Goal: Information Seeking & Learning: Learn about a topic

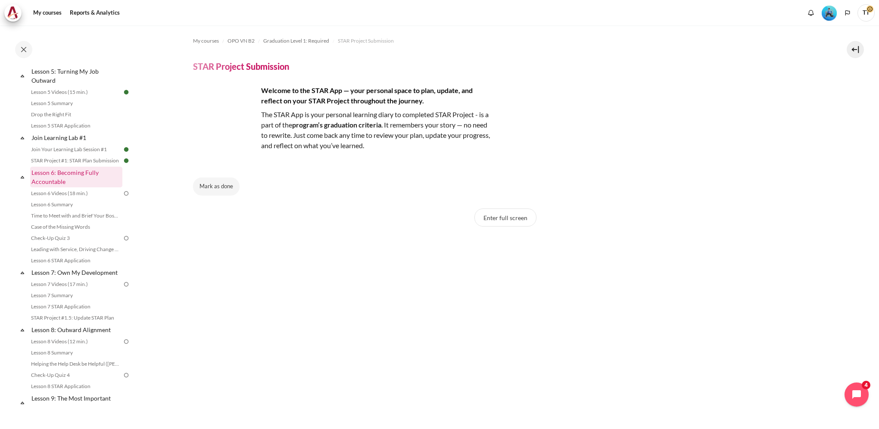
scroll to position [388, 0]
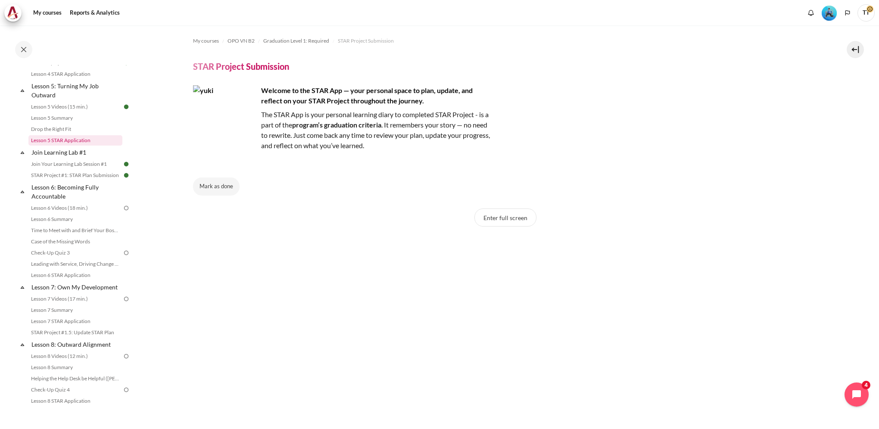
click at [103, 146] on link "Lesson 5 STAR Application" at bounding box center [75, 140] width 94 height 10
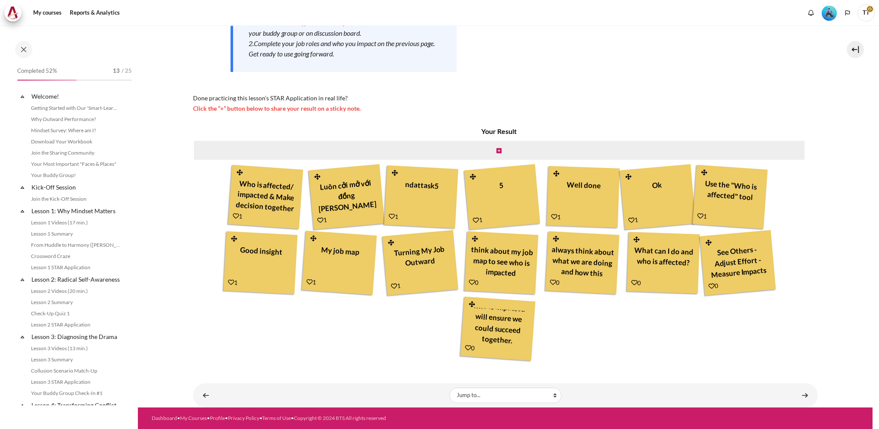
scroll to position [302, 0]
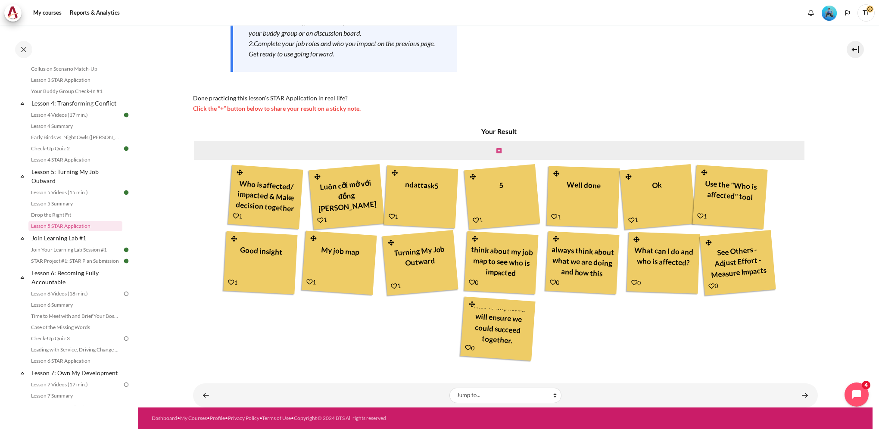
click at [497, 150] on icon "Content" at bounding box center [498, 151] width 5 height 6
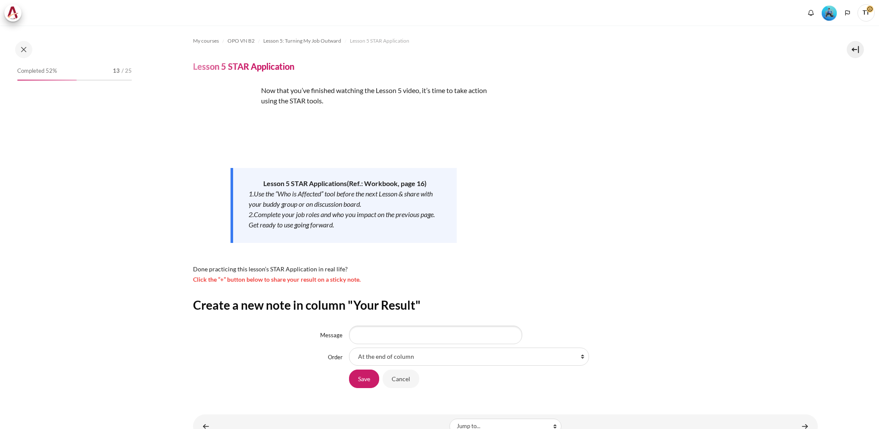
scroll to position [302, 0]
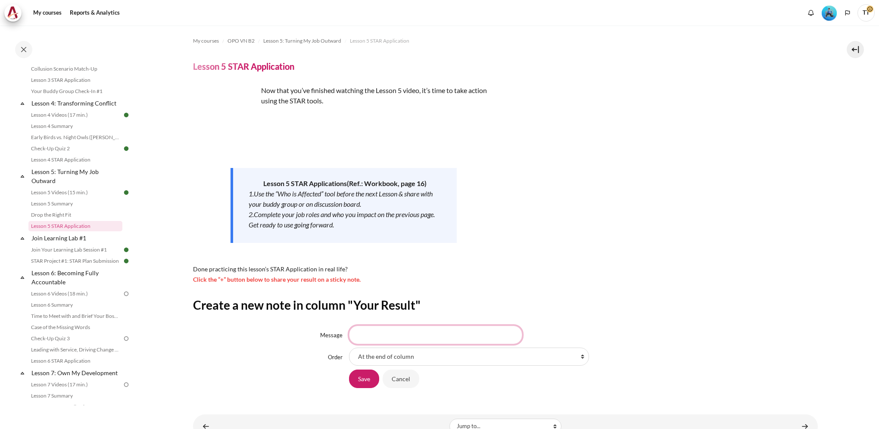
click at [462, 332] on input "Message" at bounding box center [435, 335] width 173 height 18
click at [475, 338] on input "You work as a team, not your own" at bounding box center [435, 335] width 173 height 18
drag, startPoint x: 468, startPoint y: 336, endPoint x: 177, endPoint y: 347, distance: 291.4
click at [177, 347] on section "My courses OPO VN B2 Lesson 5: Turning My Job Outward Lesson 5 STAR Application…" at bounding box center [505, 231] width 734 height 413
paste input "Effective results come from teamwork, not individual silos."
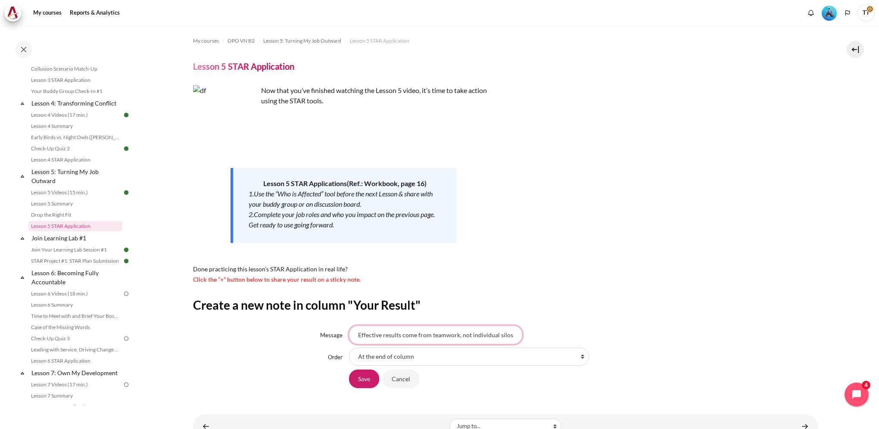
scroll to position [0, 2]
type input "Effective results come from teamwork, not individual silos."
click at [369, 380] on input "Save" at bounding box center [364, 379] width 30 height 18
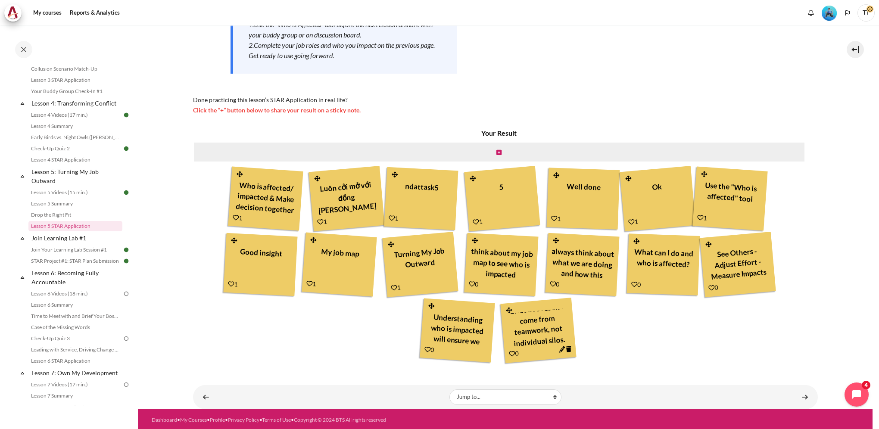
scroll to position [171, 0]
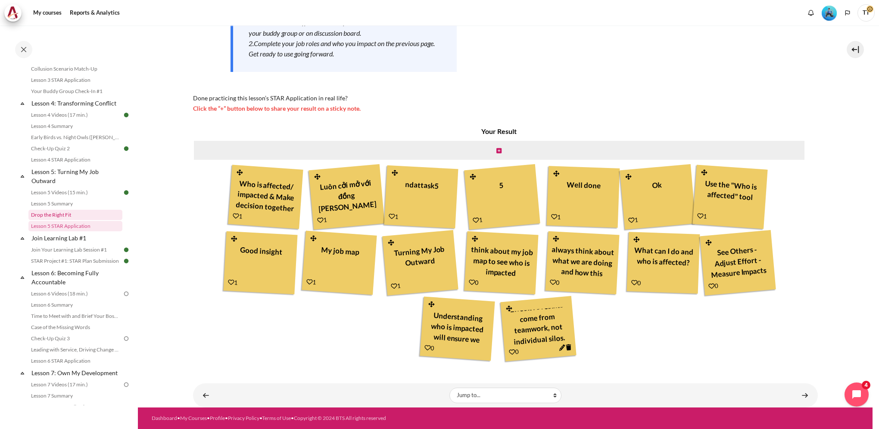
click at [68, 220] on link "Drop the Right Fit" at bounding box center [75, 215] width 94 height 10
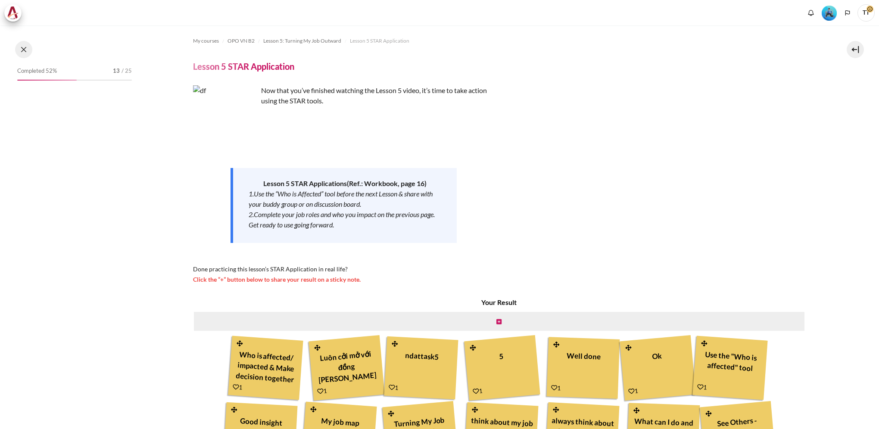
drag, startPoint x: 0, startPoint y: 0, endPoint x: 26, endPoint y: 47, distance: 53.6
click at [26, 47] on button at bounding box center [23, 49] width 17 height 17
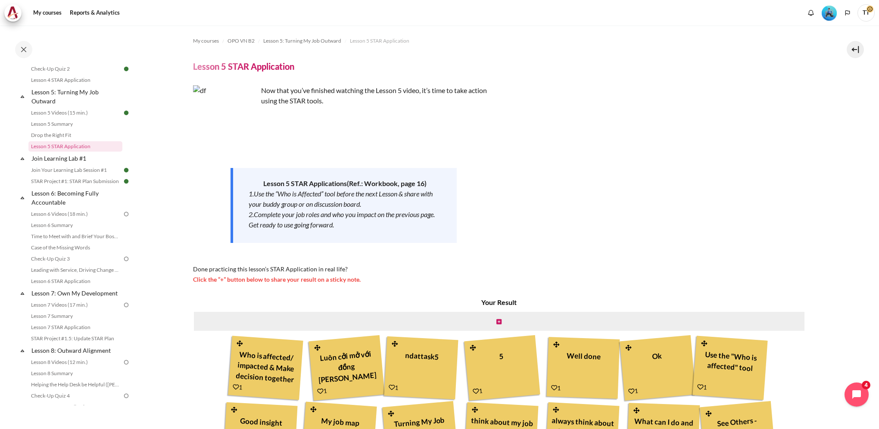
scroll to position [474, 0]
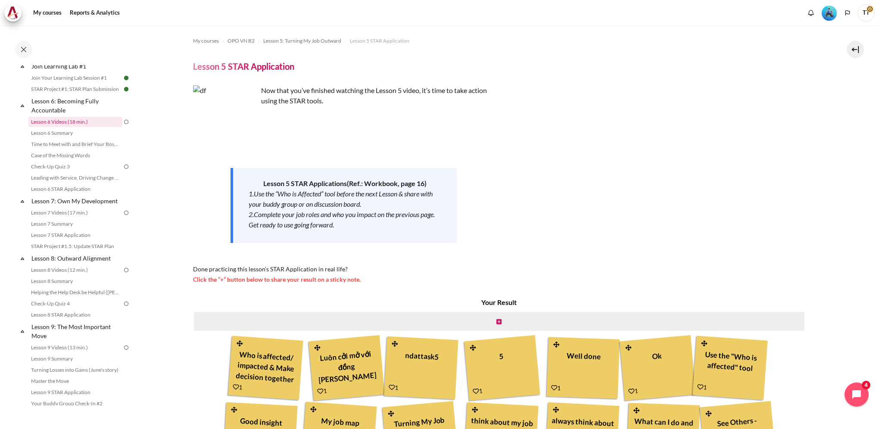
click at [96, 127] on link "Lesson 6 Videos (18 min.)" at bounding box center [75, 122] width 94 height 10
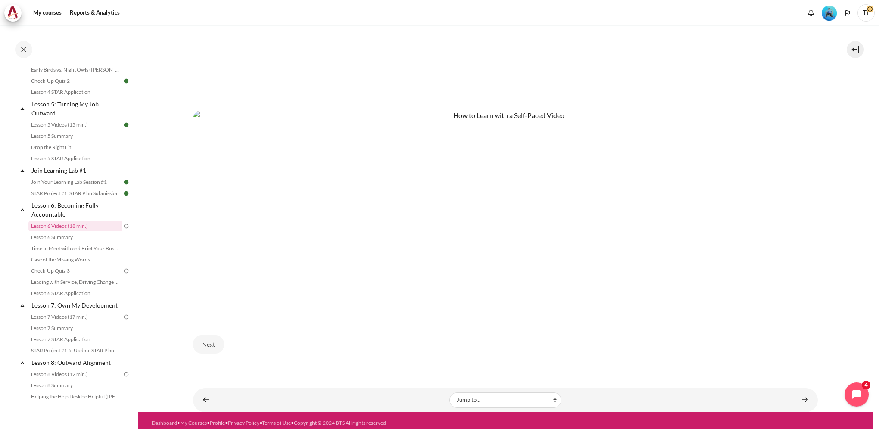
scroll to position [478, 0]
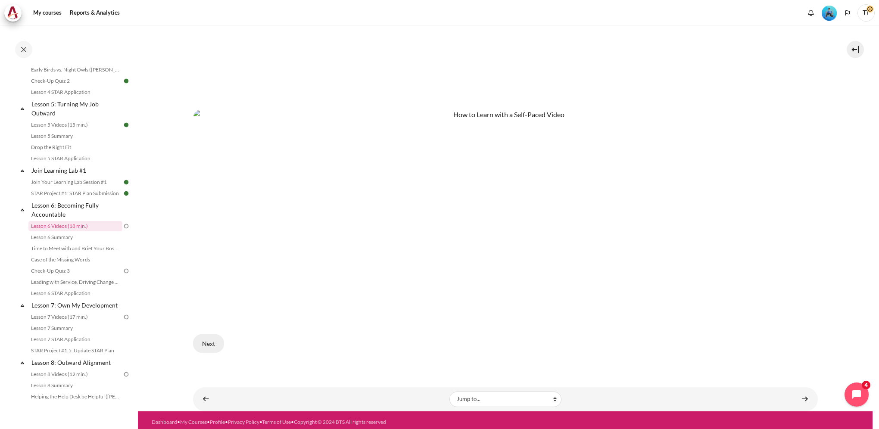
click at [202, 343] on button "Next" at bounding box center [208, 343] width 31 height 18
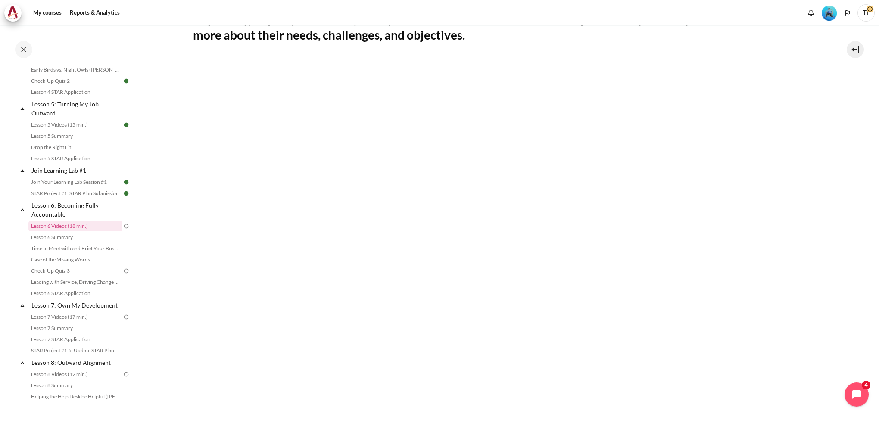
scroll to position [172, 0]
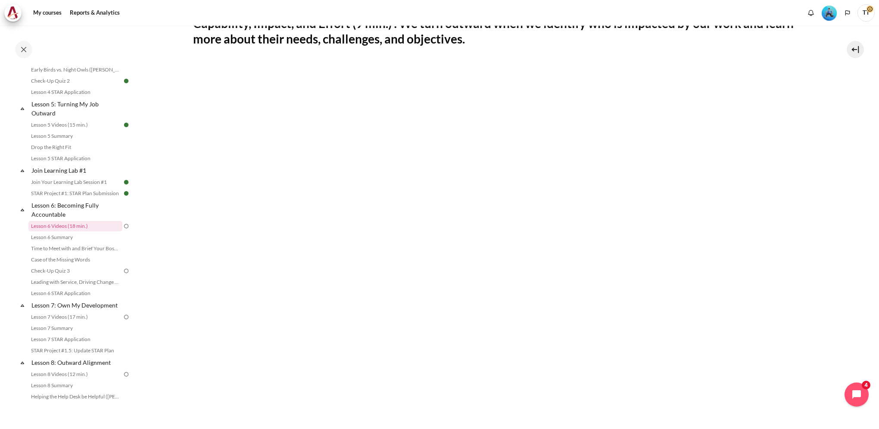
click at [836, 134] on section "My courses OPO VN B2 Lesson 6: Becoming Fully Accountable Lesson 6 Videos (18 m…" at bounding box center [505, 217] width 734 height 728
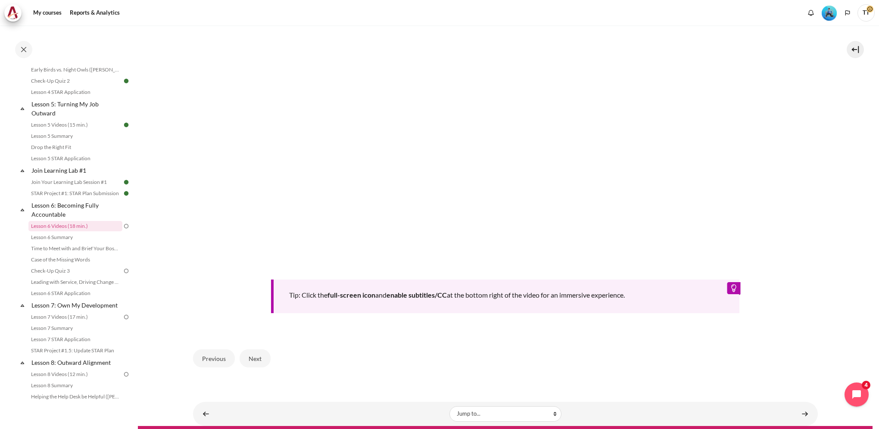
scroll to position [343, 0]
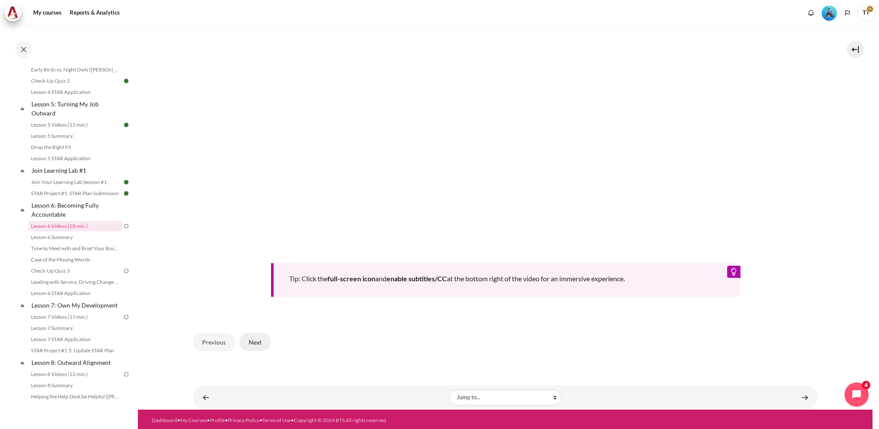
click at [251, 339] on button "Next" at bounding box center [255, 342] width 31 height 18
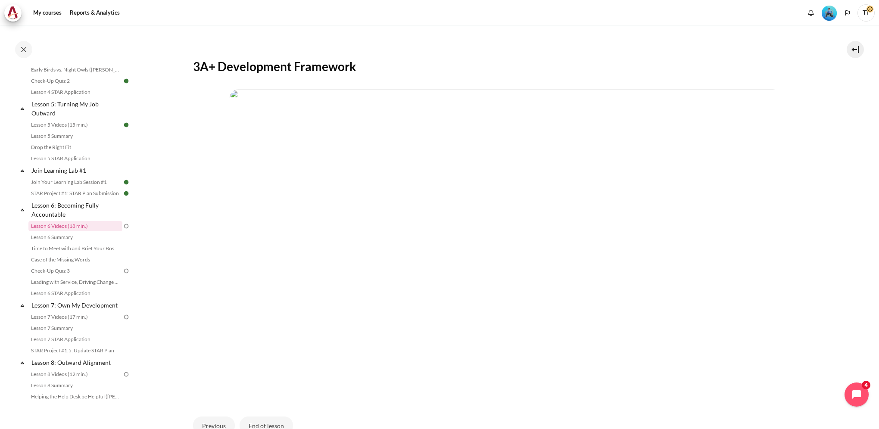
scroll to position [215, 0]
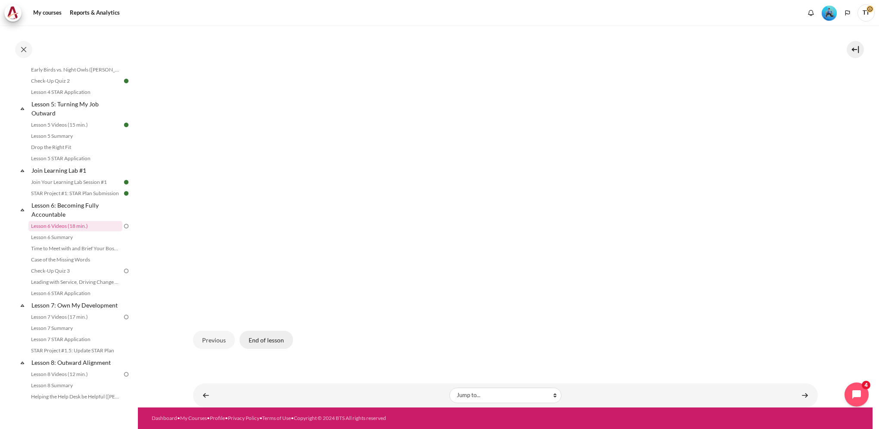
click at [272, 345] on button "End of lesson" at bounding box center [266, 340] width 53 height 18
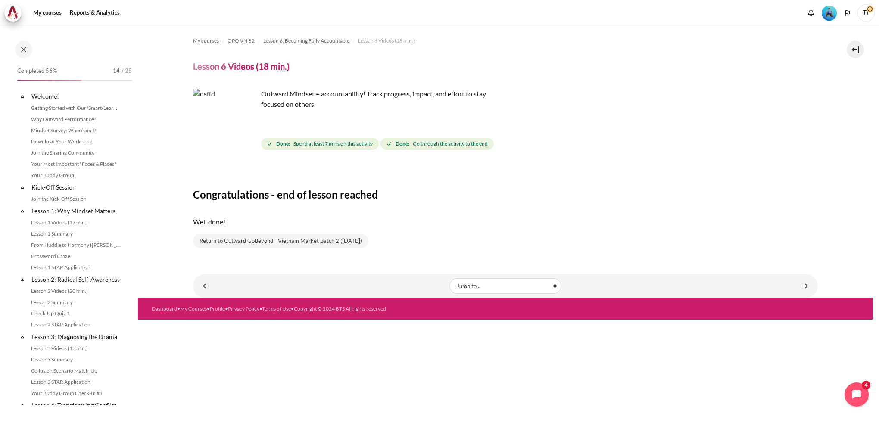
scroll to position [370, 0]
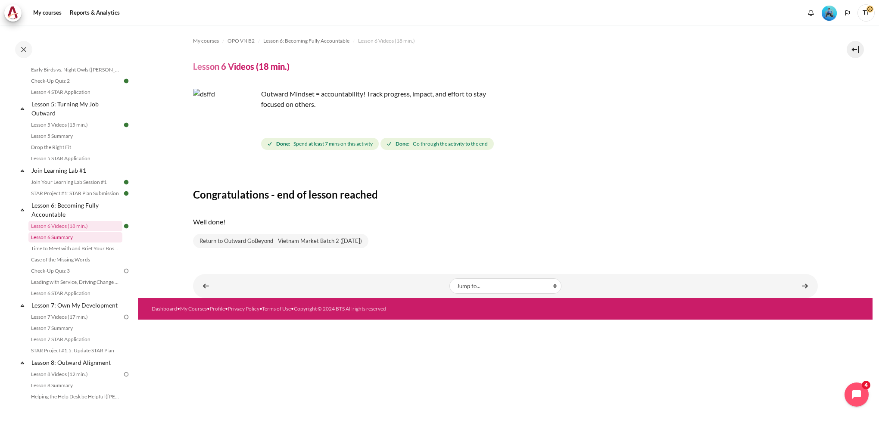
click at [80, 243] on link "Lesson 6 Summary" at bounding box center [75, 237] width 94 height 10
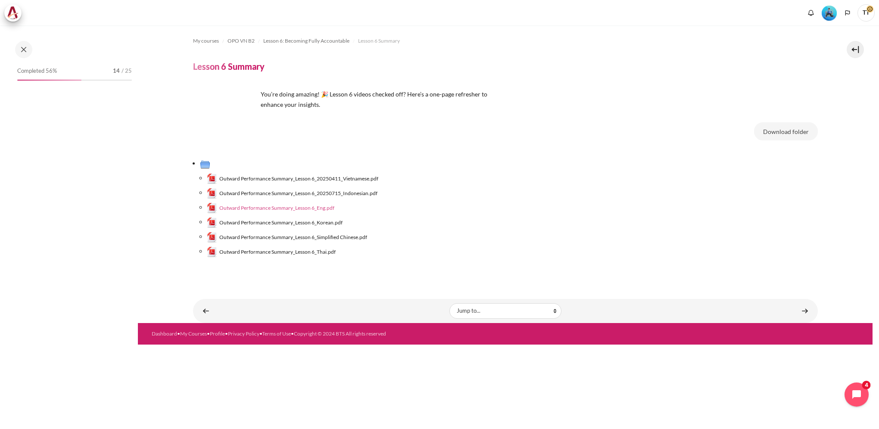
click at [316, 209] on span "Outward Performance Summary_Lesson 6_Eng.pdf" at bounding box center [276, 208] width 115 height 8
click at [800, 312] on link "Content" at bounding box center [804, 310] width 17 height 17
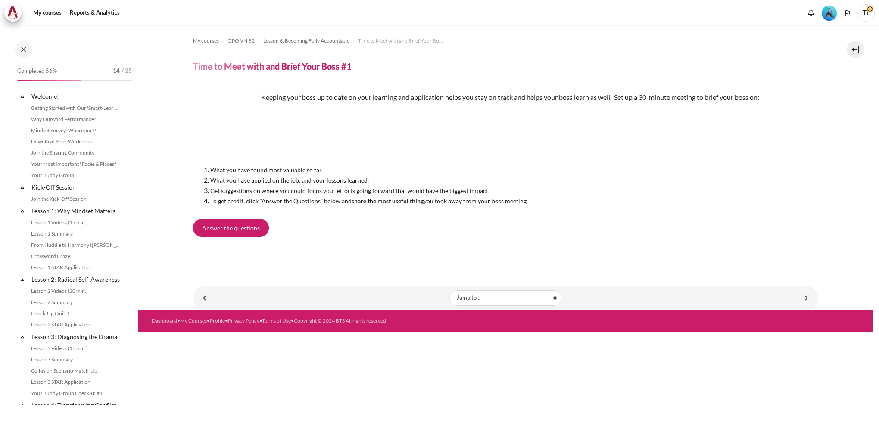
scroll to position [392, 0]
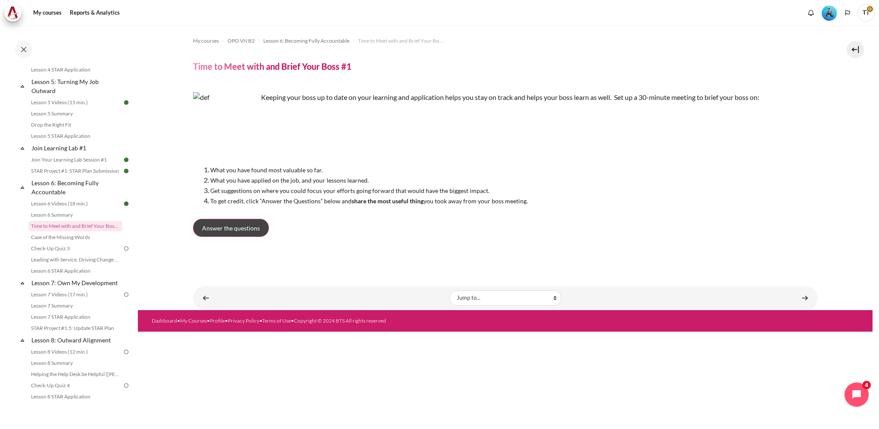
click at [238, 228] on span "Answer the questions" at bounding box center [231, 228] width 58 height 9
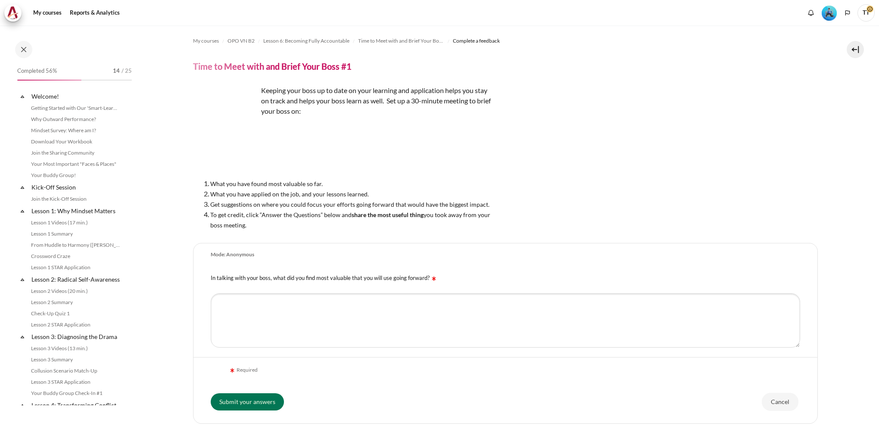
scroll to position [392, 0]
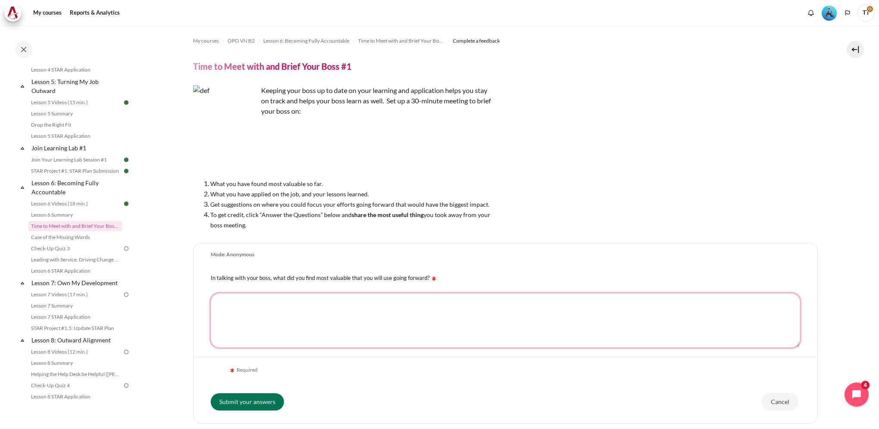
click at [296, 302] on textarea "In talking with your boss, what did you find most valuable that you will use go…" at bounding box center [505, 320] width 589 height 54
type textarea "B"
click at [260, 302] on textarea "Capability and effort are not enough, the sufficient factor is Impact." at bounding box center [505, 320] width 589 height 54
drag, startPoint x: 423, startPoint y: 300, endPoint x: -117, endPoint y: 259, distance: 542.1
click at [0, 259] on html "Skip to main content Open course index Completed 56% 14 / 25 Expand Collapse" at bounding box center [439, 214] width 879 height 429
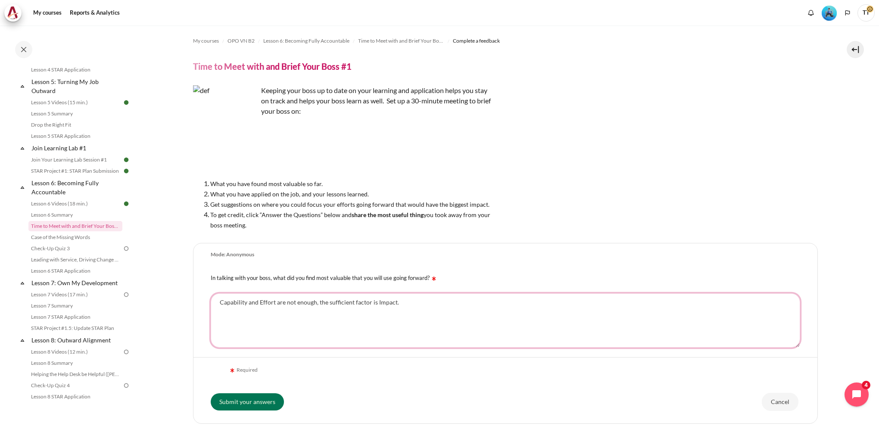
type textarea "Capability and Effort are not enough, the sufficient factor is Impact."
click at [265, 401] on input "Submit your answers" at bounding box center [247, 401] width 73 height 17
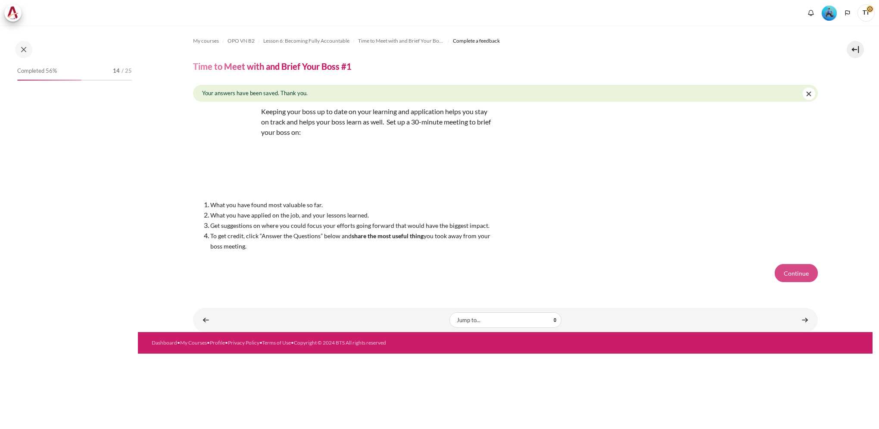
click at [803, 270] on button "Continue" at bounding box center [796, 273] width 43 height 18
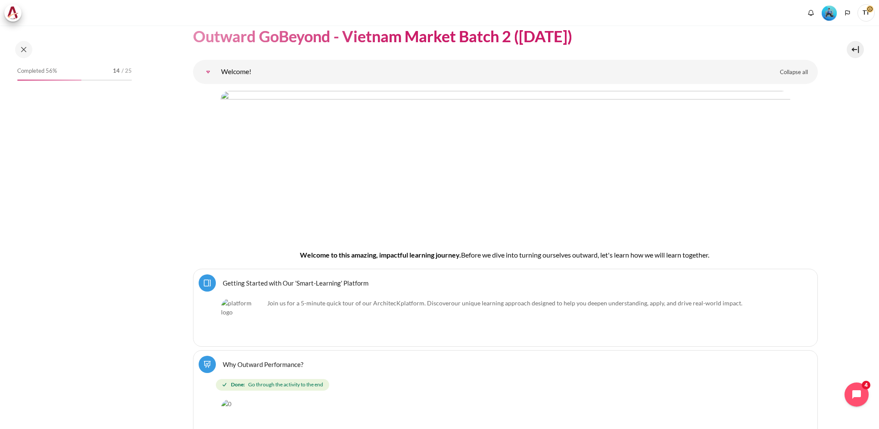
scroll to position [86, 0]
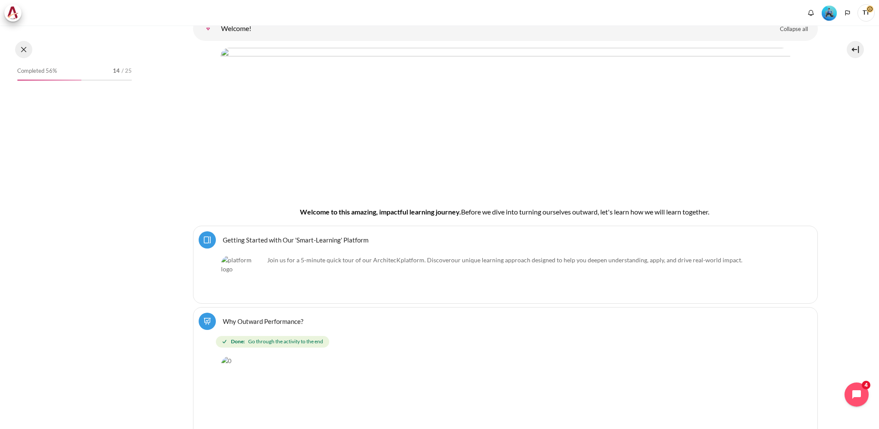
click at [19, 49] on button at bounding box center [23, 49] width 17 height 17
click at [22, 47] on button at bounding box center [23, 49] width 17 height 17
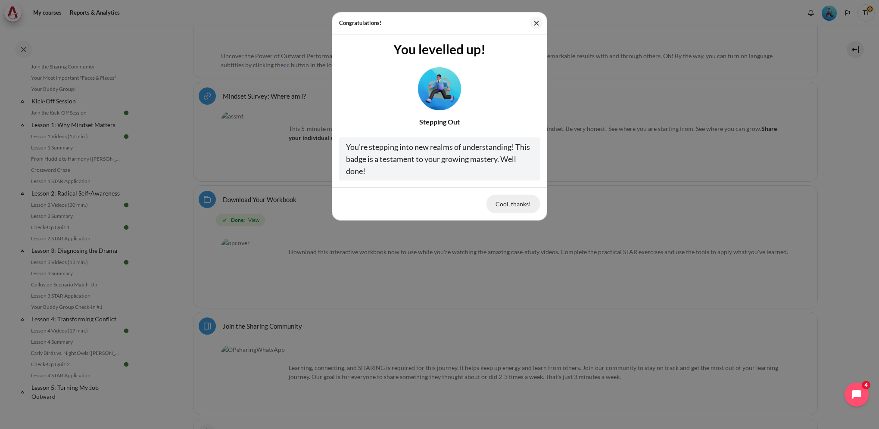
click at [528, 206] on button "Cool, thanks!" at bounding box center [512, 204] width 53 height 18
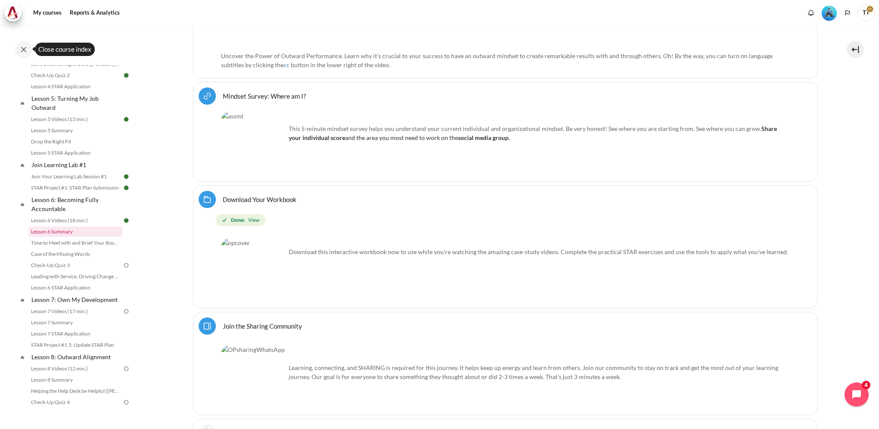
scroll to position [431, 0]
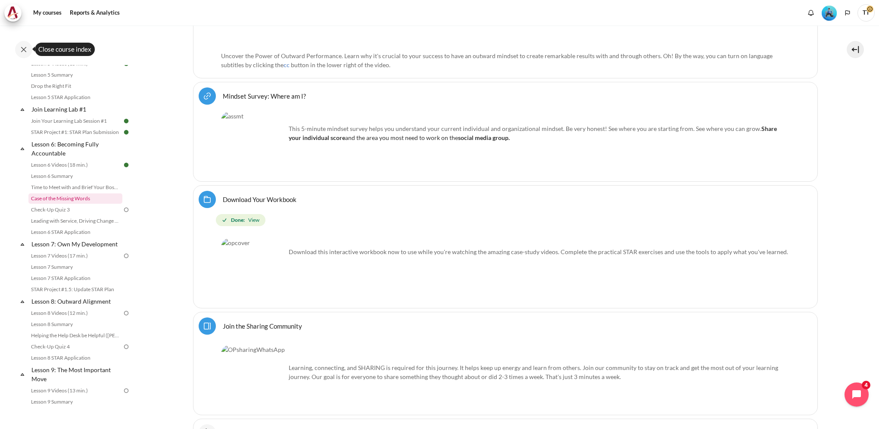
click at [87, 204] on link "Case of the Missing Words" at bounding box center [75, 198] width 94 height 10
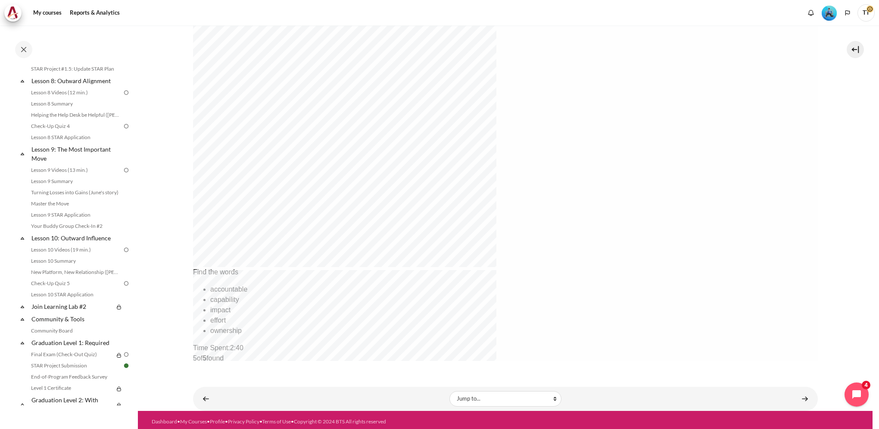
scroll to position [262, 0]
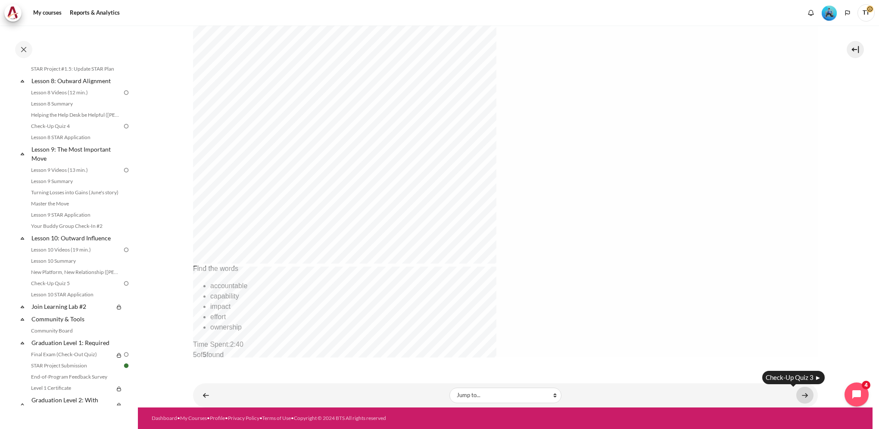
click at [800, 391] on link "Content" at bounding box center [804, 395] width 17 height 17
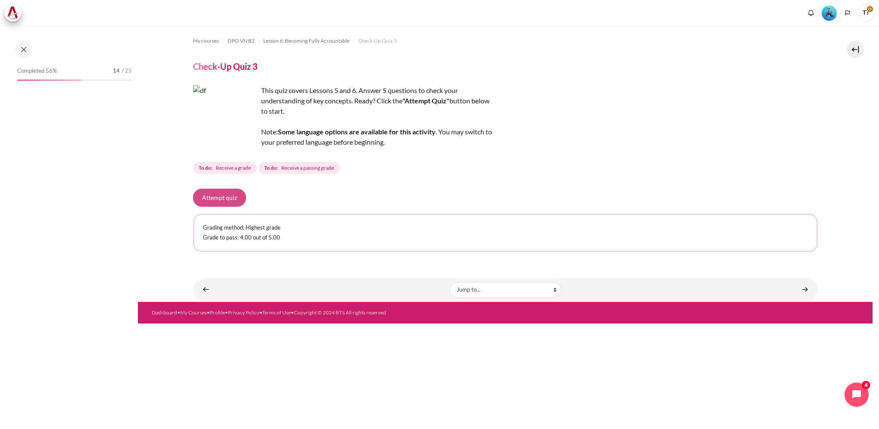
scroll to position [414, 0]
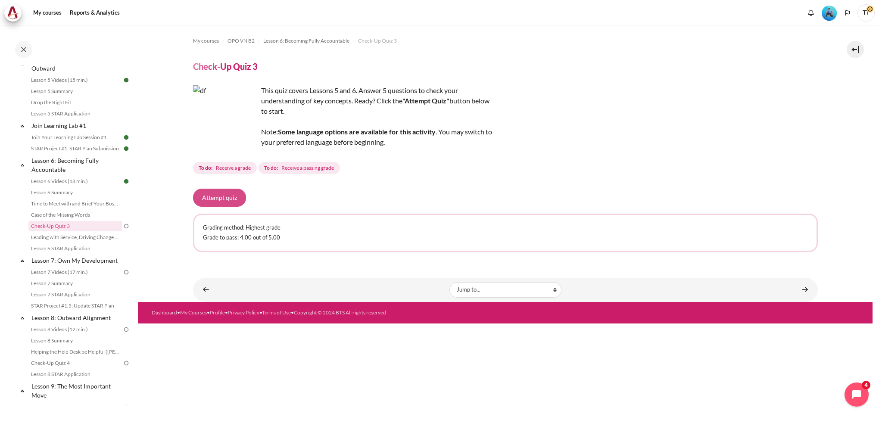
click at [224, 193] on button "Attempt quiz" at bounding box center [219, 198] width 53 height 18
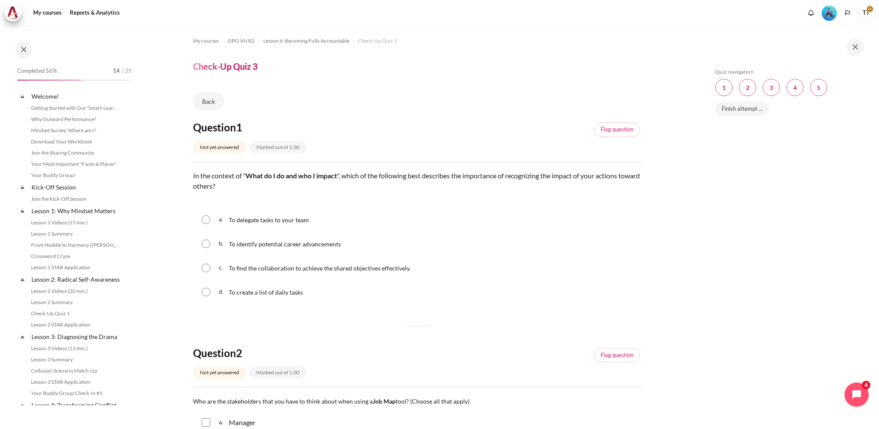
scroll to position [414, 0]
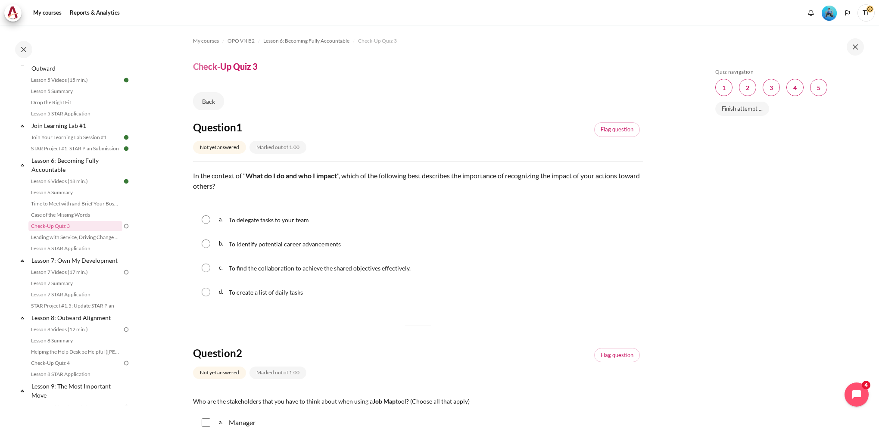
click at [211, 266] on div "c. To find the collaboration to achieve the shared objectives effectively." at bounding box center [418, 268] width 450 height 22
click at [205, 269] on input "Content" at bounding box center [206, 268] width 9 height 9
radio input "true"
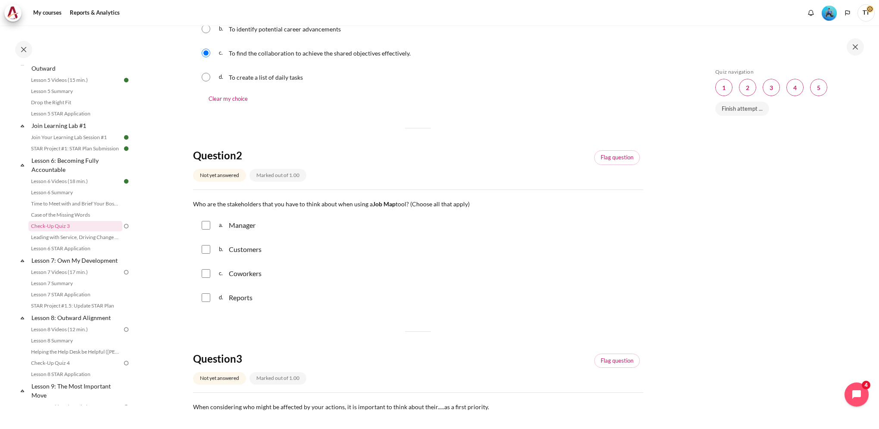
scroll to position [215, 0]
click at [209, 227] on input "Content" at bounding box center [206, 225] width 9 height 9
checkbox input "true"
click at [209, 251] on input "Content" at bounding box center [206, 249] width 9 height 9
checkbox input "true"
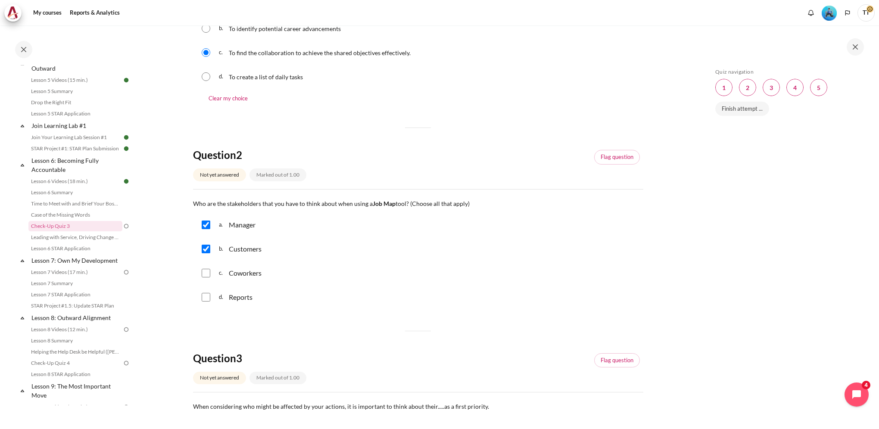
drag, startPoint x: 204, startPoint y: 269, endPoint x: 207, endPoint y: 277, distance: 9.0
click at [204, 269] on input "Content" at bounding box center [206, 273] width 9 height 9
checkbox input "true"
click at [208, 297] on input "Content" at bounding box center [206, 297] width 9 height 9
checkbox input "true"
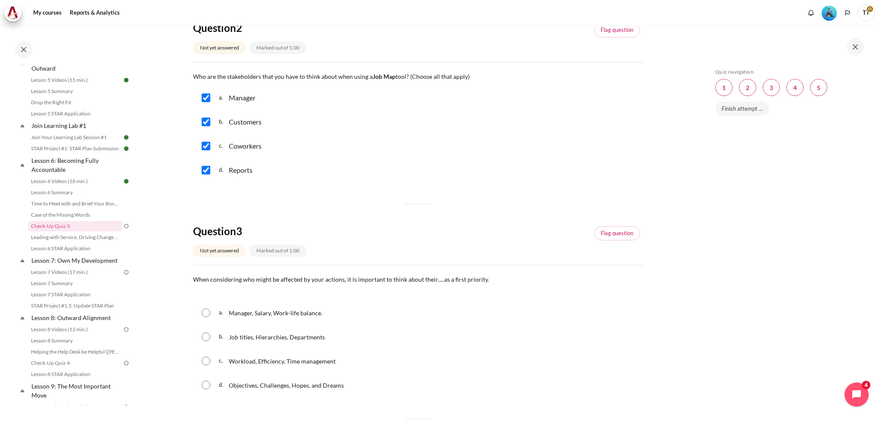
scroll to position [345, 0]
click at [215, 386] on div "d. Objectives, Challenges, Hopes, and Dreams" at bounding box center [418, 383] width 450 height 22
click at [207, 382] on input "Content" at bounding box center [206, 383] width 9 height 9
radio input "true"
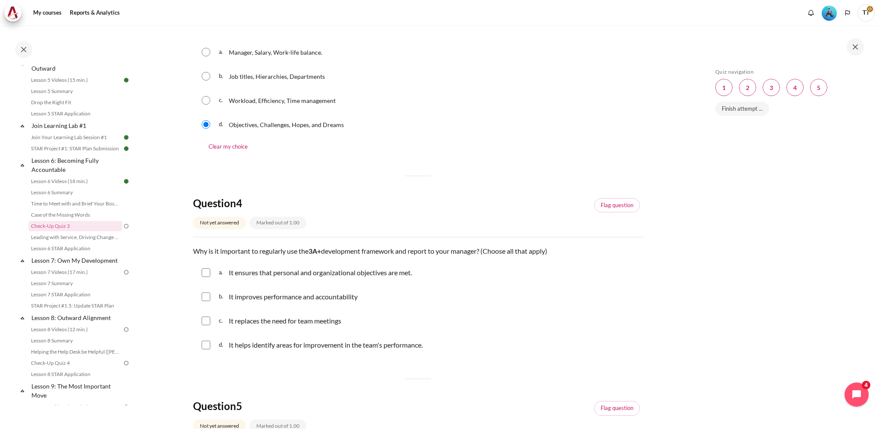
scroll to position [689, 0]
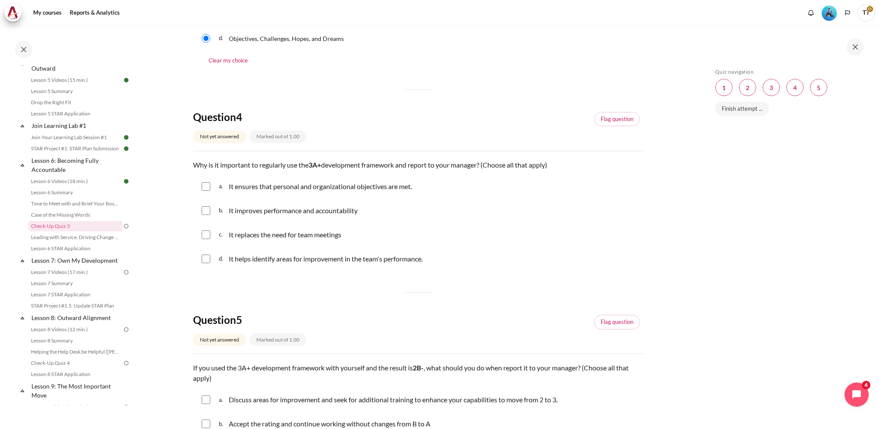
click at [204, 190] on input "Content" at bounding box center [206, 186] width 9 height 9
checkbox input "true"
click at [207, 208] on input "Content" at bounding box center [206, 210] width 9 height 9
checkbox input "true"
click at [206, 259] on input "Content" at bounding box center [206, 259] width 9 height 9
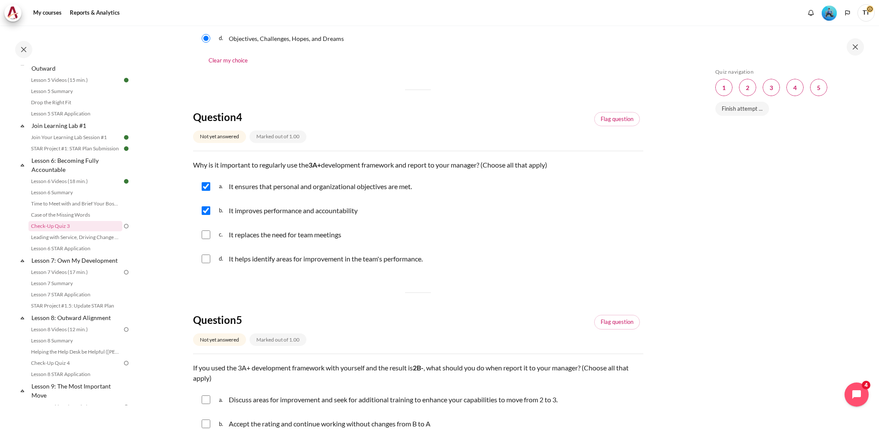
checkbox input "true"
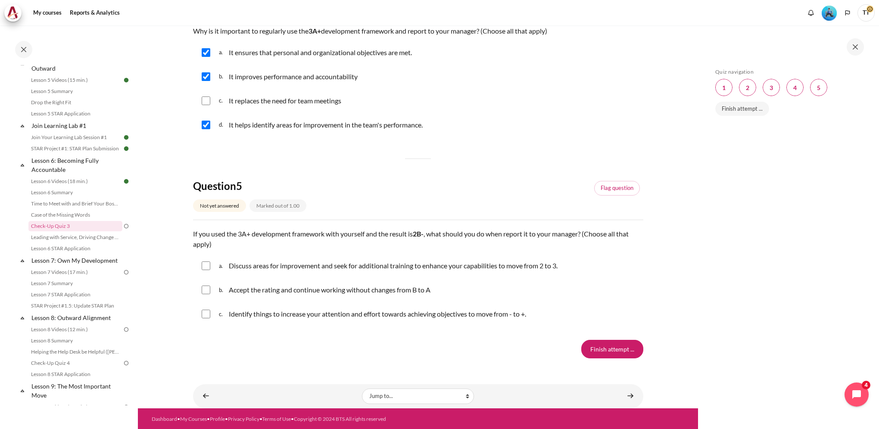
scroll to position [824, 0]
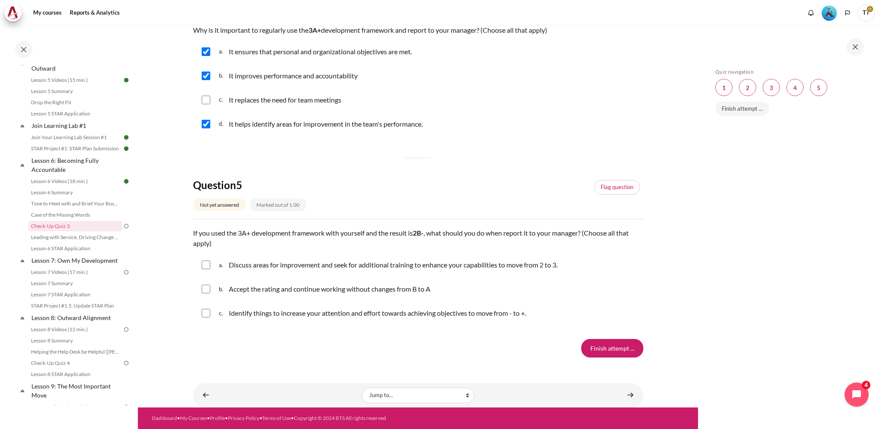
click at [210, 268] on div "a. Discuss areas for improvement and seek for additional training to enhance yo…" at bounding box center [418, 265] width 450 height 22
click at [207, 266] on input "Content" at bounding box center [206, 265] width 9 height 9
checkbox input "true"
click at [208, 313] on input "Content" at bounding box center [206, 313] width 9 height 9
checkbox input "true"
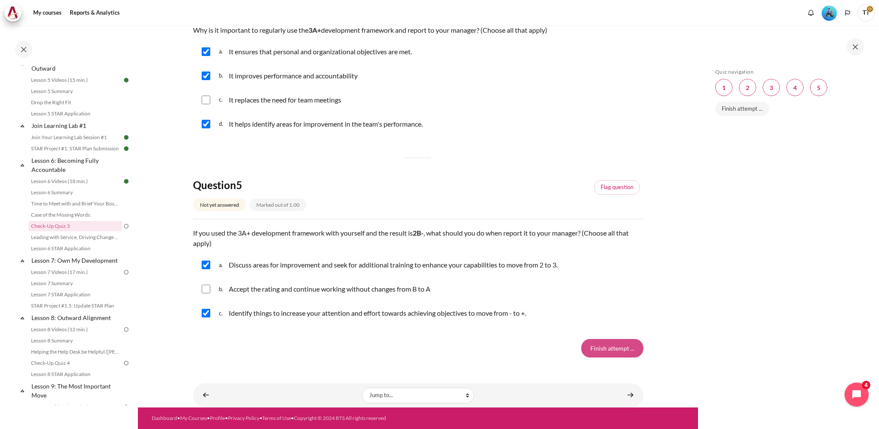
click at [602, 350] on input "Finish attempt ..." at bounding box center [612, 348] width 62 height 18
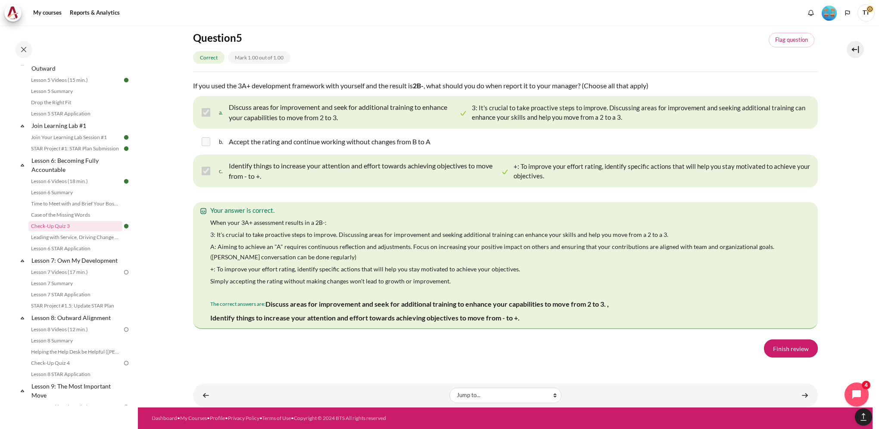
scroll to position [1517, 0]
click at [775, 351] on link "Finish review" at bounding box center [791, 348] width 54 height 18
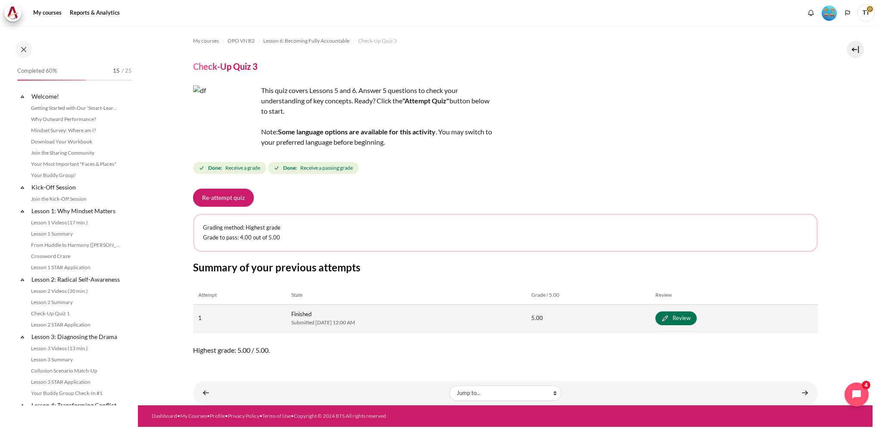
scroll to position [414, 0]
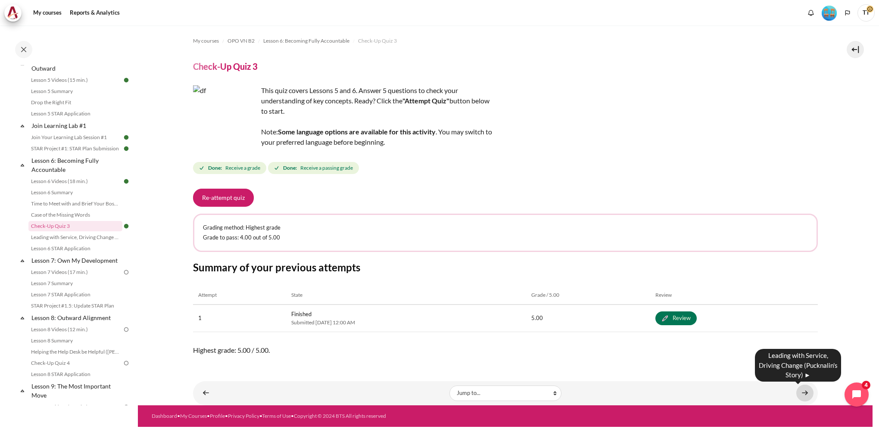
click at [804, 393] on link "Content" at bounding box center [804, 393] width 17 height 17
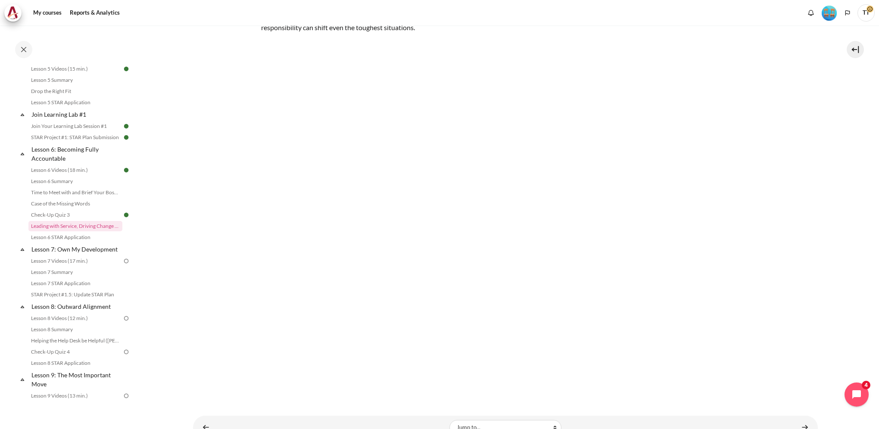
scroll to position [144, 0]
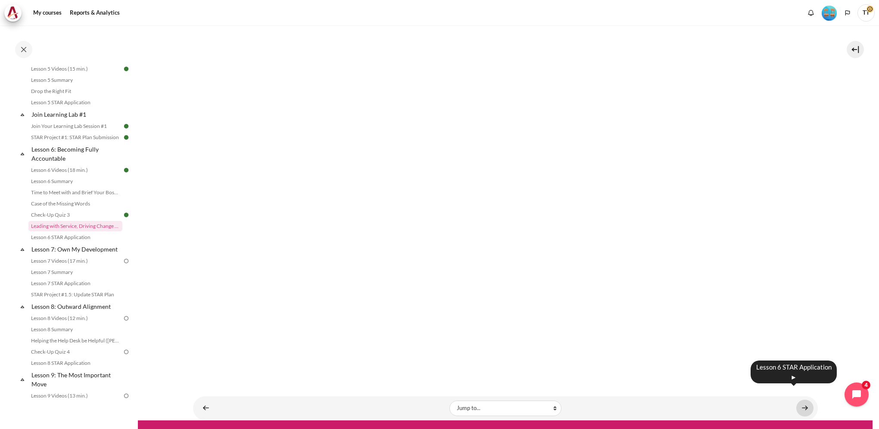
click at [797, 400] on link "Content" at bounding box center [804, 408] width 17 height 17
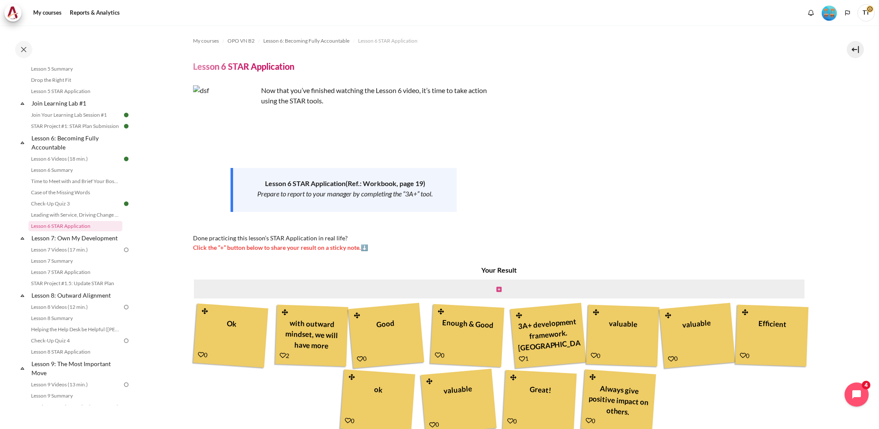
click at [496, 289] on icon "Content" at bounding box center [498, 289] width 5 height 6
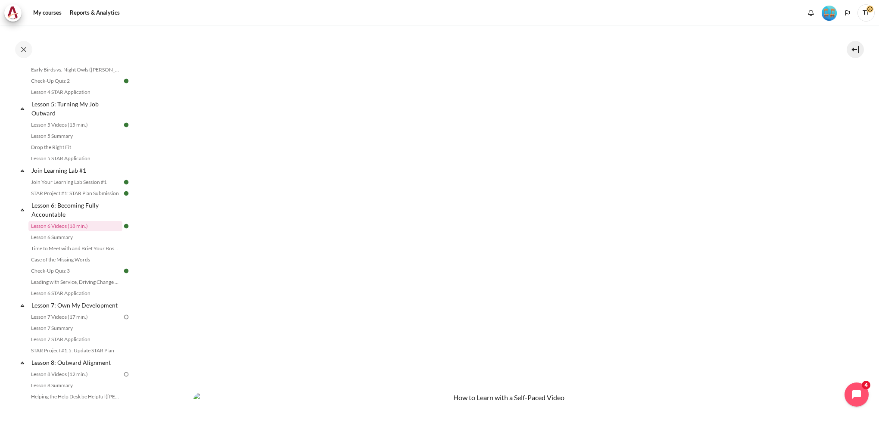
scroll to position [215, 0]
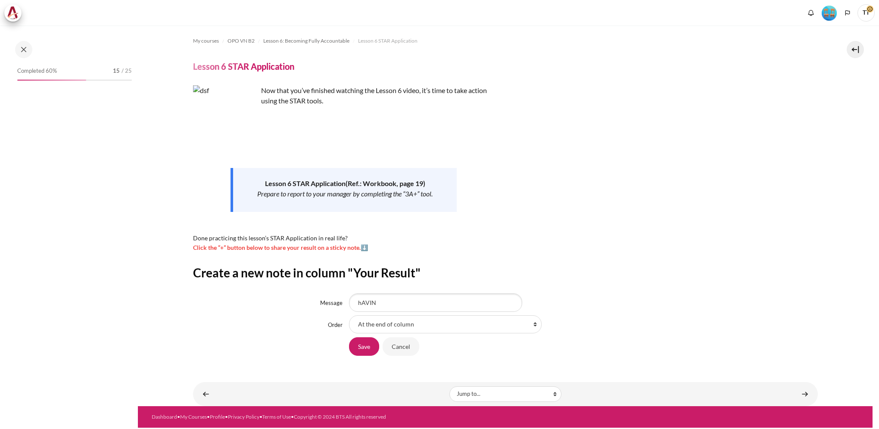
scroll to position [437, 0]
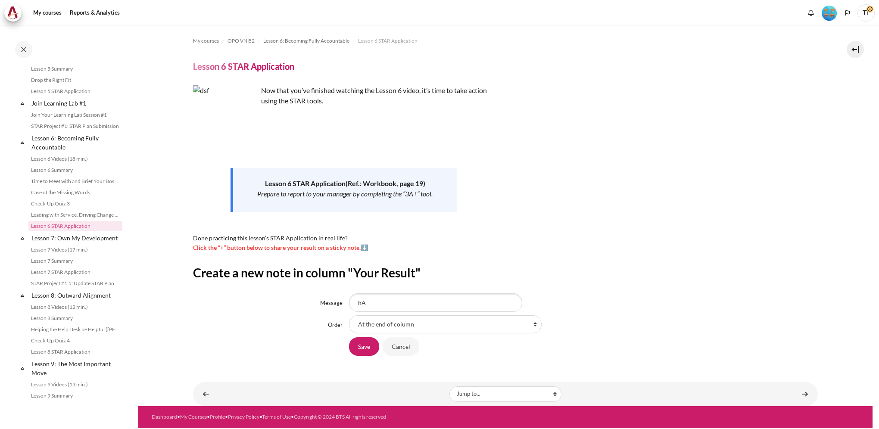
type input "h"
type input "Having the right capabilities, putting in the right efforts and having the righ…"
click at [359, 347] on input "Save" at bounding box center [364, 346] width 30 height 18
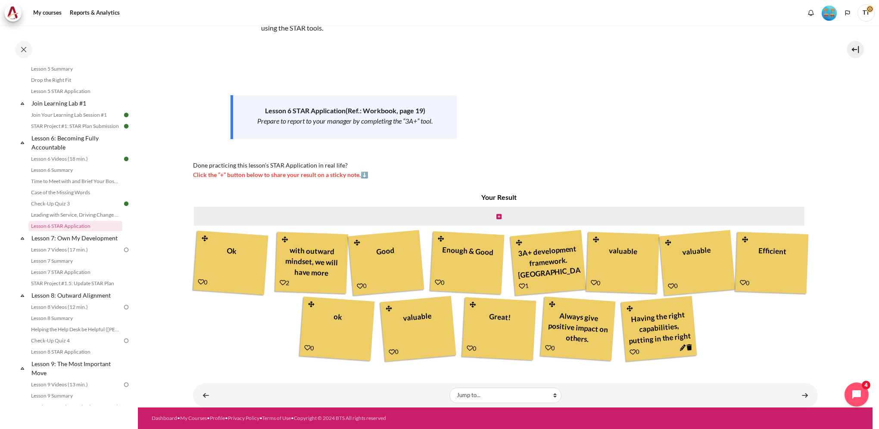
scroll to position [31, 0]
click at [797, 395] on link "Content" at bounding box center [804, 395] width 17 height 17
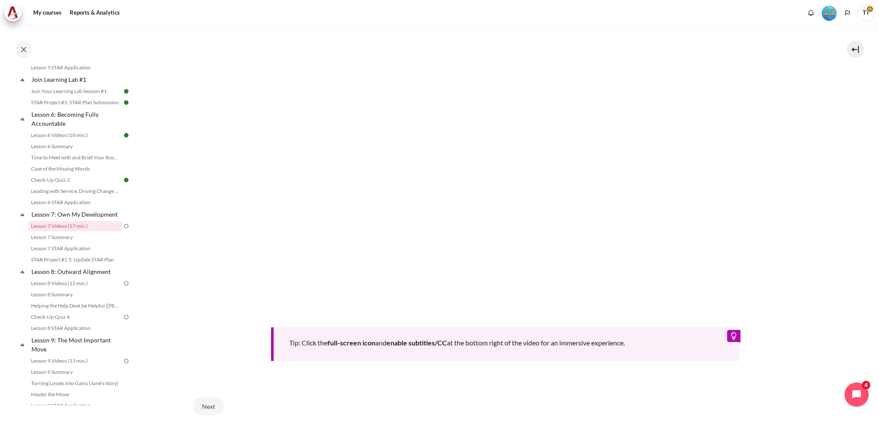
scroll to position [364, 0]
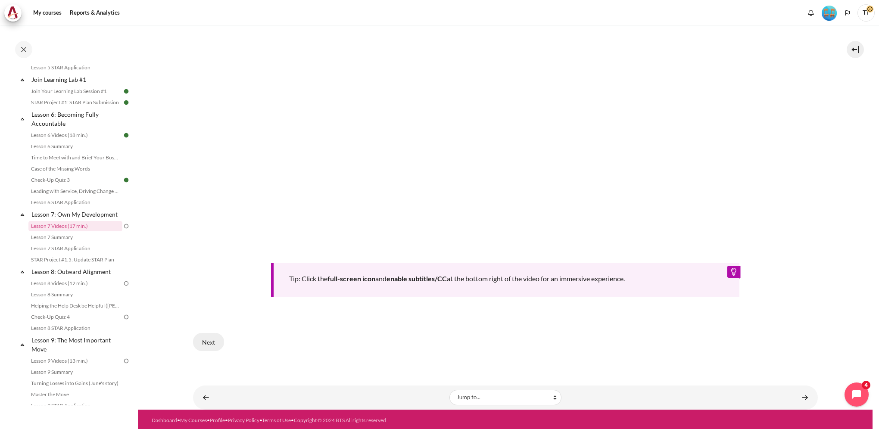
click at [212, 340] on button "Next" at bounding box center [208, 342] width 31 height 18
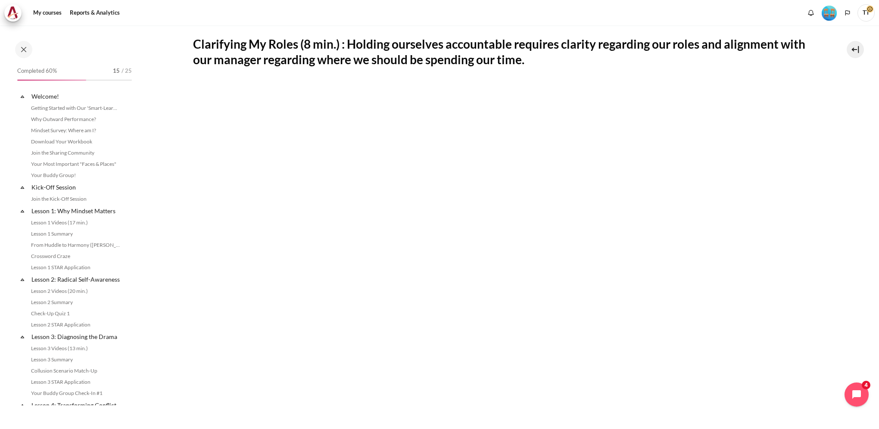
scroll to position [461, 0]
